Goal: Find specific page/section: Find specific page/section

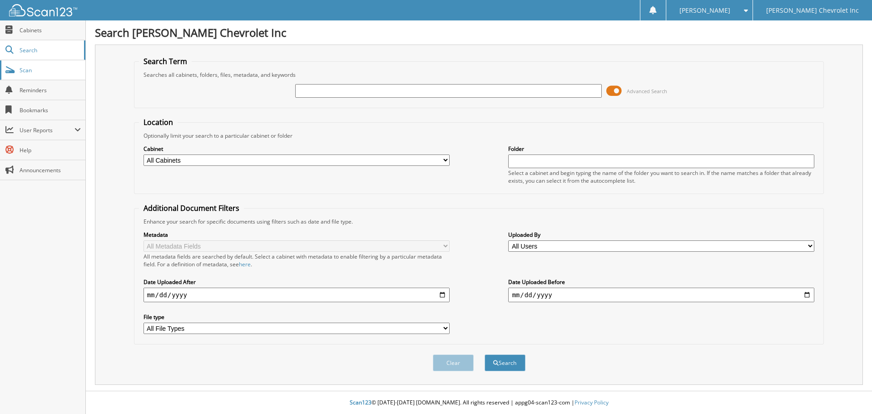
click at [30, 70] on span "Scan" at bounding box center [50, 70] width 61 height 8
click at [559, 162] on input "text" at bounding box center [661, 161] width 306 height 14
type input "2"
click at [484, 354] on button "Search" at bounding box center [504, 362] width 41 height 17
click at [439, 294] on input "date" at bounding box center [296, 294] width 306 height 15
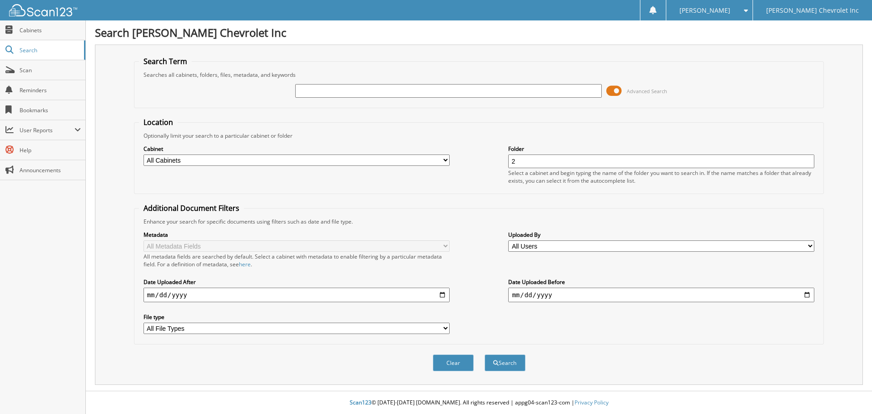
type input "2025-09-15"
click at [447, 328] on select "All File Types PDF" at bounding box center [296, 327] width 306 height 11
click at [434, 334] on select "All File Types PDF" at bounding box center [296, 327] width 306 height 11
click at [606, 246] on select "All Users Annie Kaylor Annie Rutkowske April Garcia charles mckinney cheyenne a…" at bounding box center [661, 245] width 306 height 11
select select "47871"
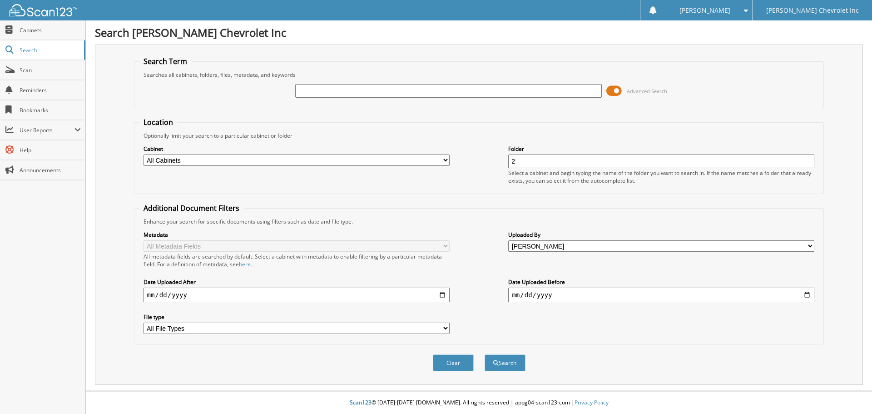
click at [508, 240] on select "All Users Annie Kaylor Annie Rutkowske April Garcia charles mckinney cheyenne a…" at bounding box center [661, 245] width 306 height 11
click at [774, 297] on input "date" at bounding box center [661, 294] width 306 height 15
click at [809, 293] on input "date" at bounding box center [661, 294] width 306 height 15
type input "2025-09-15"
click at [504, 358] on button "Search" at bounding box center [504, 362] width 41 height 17
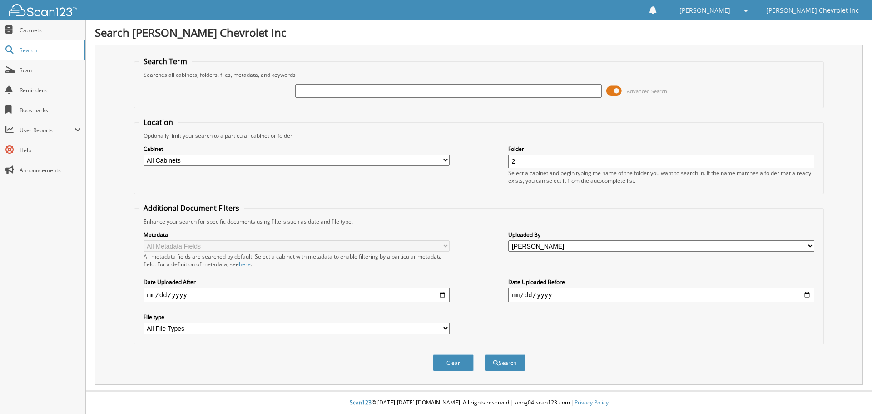
click at [444, 158] on select "All Cabinets ACCOUNTS PAYABLE AUDITS CAR DEALS CUSTOMER PAY - SERVICE PARTS TIC…" at bounding box center [296, 159] width 306 height 11
select select "9036"
click at [143, 154] on select "All Cabinets ACCOUNTS PAYABLE AUDITS CAR DEALS CUSTOMER PAY - SERVICE PARTS TIC…" at bounding box center [296, 159] width 306 height 11
click at [516, 361] on button "Search" at bounding box center [504, 362] width 41 height 17
click at [43, 129] on span "User Reports" at bounding box center [47, 130] width 55 height 8
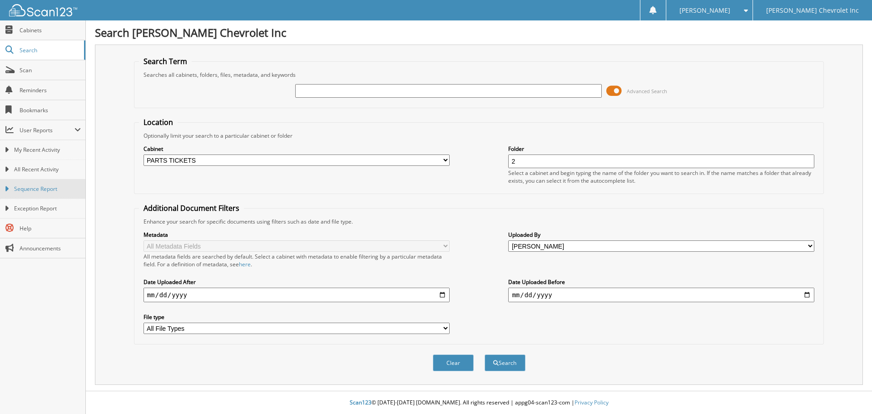
click at [50, 184] on link "Sequence Report" at bounding box center [42, 189] width 85 height 20
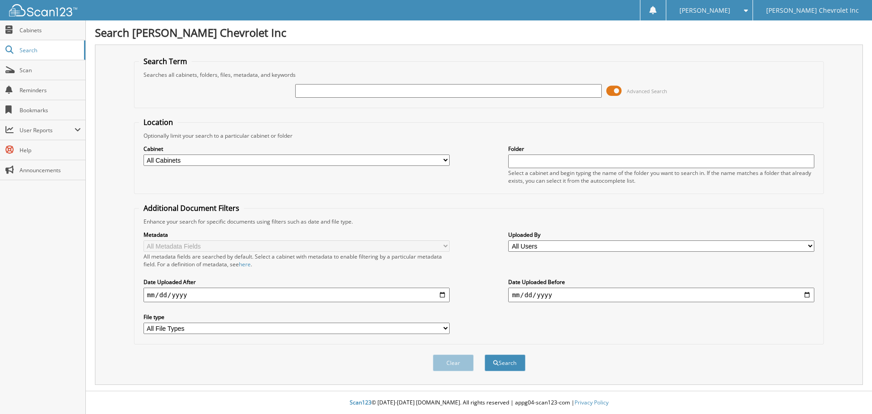
click at [445, 159] on select "All Cabinets ACCOUNTS PAYABLE AUDITS CAR DEALS CUSTOMER PAY - SERVICE PARTS TIC…" at bounding box center [296, 159] width 306 height 11
click at [423, 147] on label "Cabinet" at bounding box center [296, 149] width 306 height 8
click at [61, 134] on span "User Reports" at bounding box center [42, 130] width 85 height 20
click at [51, 170] on span "All Recent Activity" at bounding box center [47, 169] width 67 height 8
